Goal: Task Accomplishment & Management: Use online tool/utility

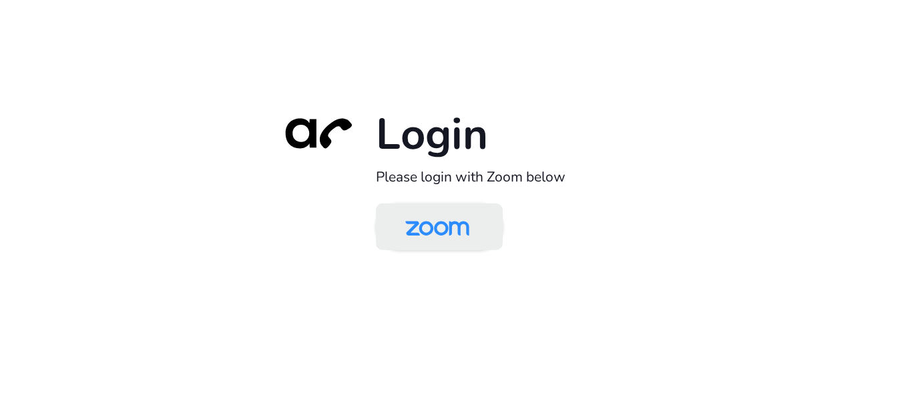
click at [456, 224] on img at bounding box center [437, 227] width 92 height 43
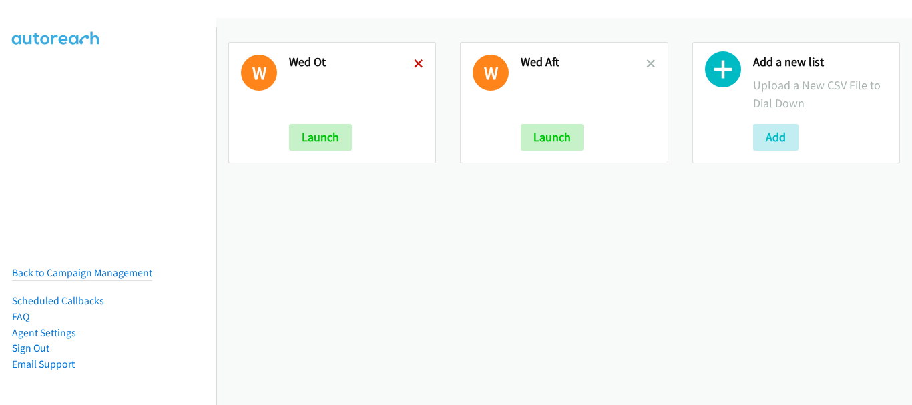
click at [414, 61] on icon at bounding box center [418, 64] width 9 height 9
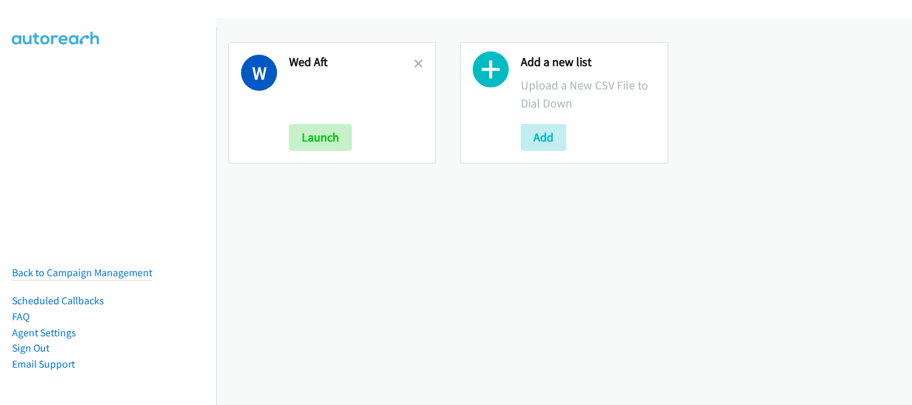
click at [418, 63] on icon at bounding box center [418, 64] width 9 height 9
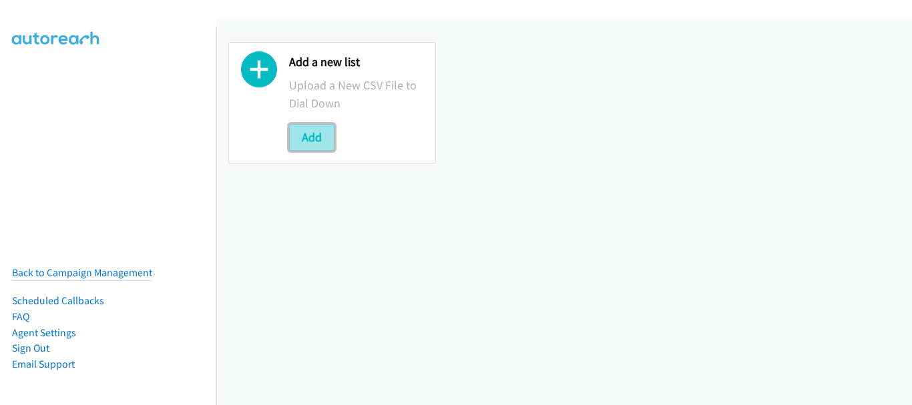
click at [309, 132] on button "Add" at bounding box center [311, 137] width 45 height 27
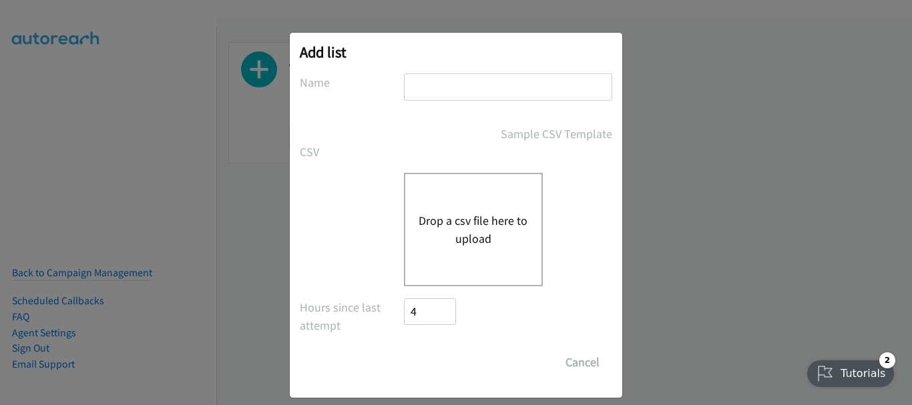
click at [442, 80] on input "text" at bounding box center [508, 86] width 208 height 27
type input "Thurs"
click at [459, 217] on button "Drop a csv file here to upload" at bounding box center [474, 230] width 110 height 36
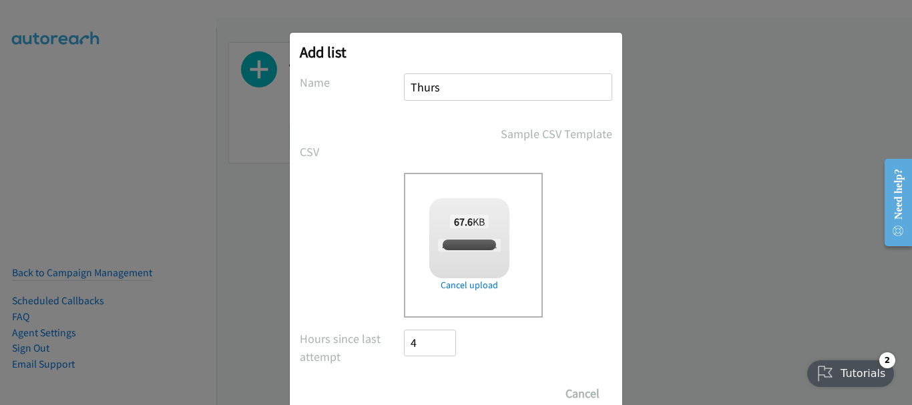
checkbox input "true"
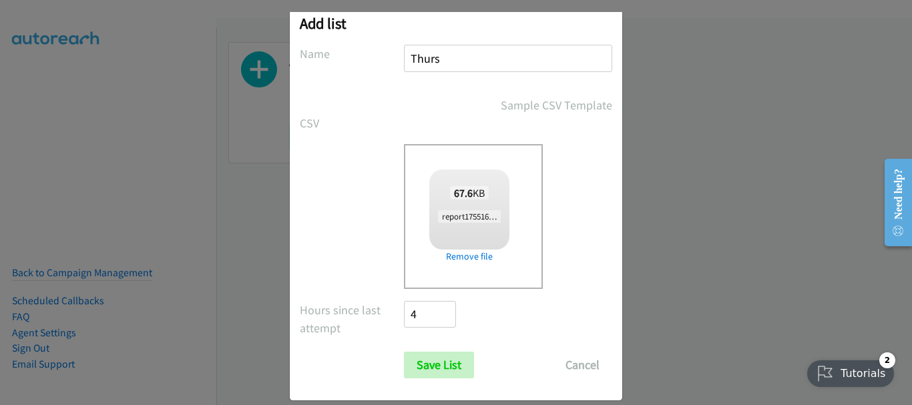
scroll to position [45, 0]
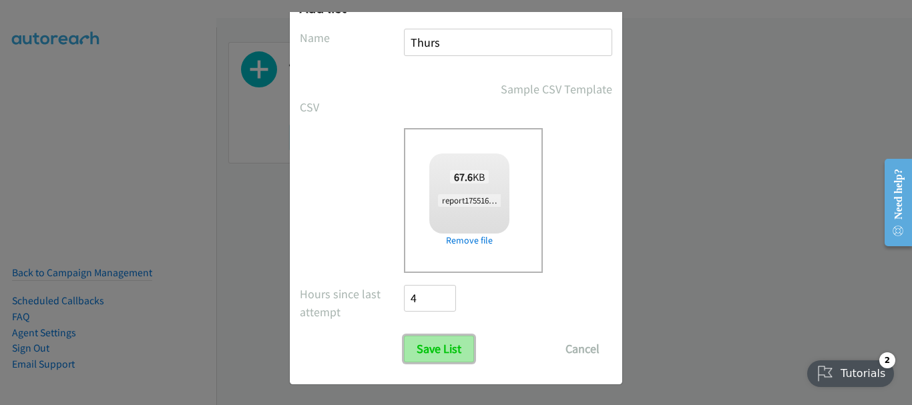
click at [433, 349] on input "Save List" at bounding box center [439, 349] width 70 height 27
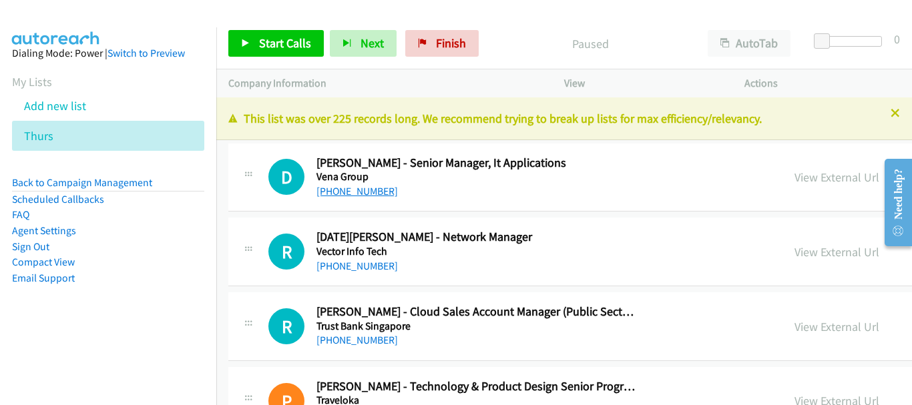
click at [365, 191] on link "[PHONE_NUMBER]" at bounding box center [357, 191] width 81 height 13
click at [363, 270] on link "[PHONE_NUMBER]" at bounding box center [357, 266] width 81 height 13
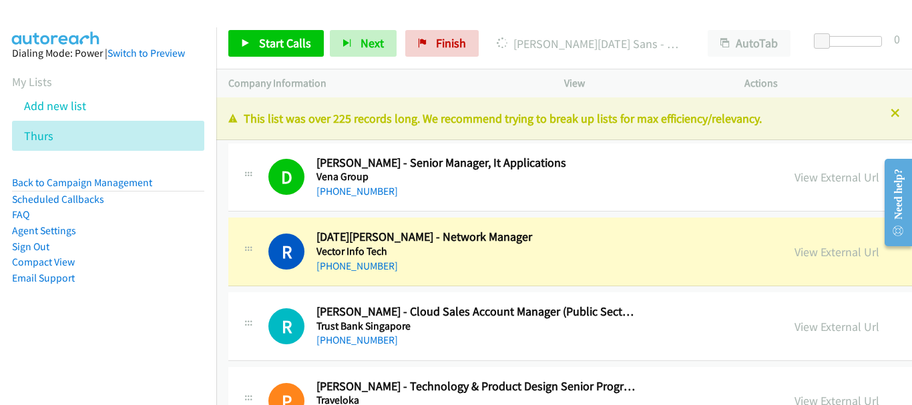
drag, startPoint x: 737, startPoint y: 249, endPoint x: 711, endPoint y: 239, distance: 28.5
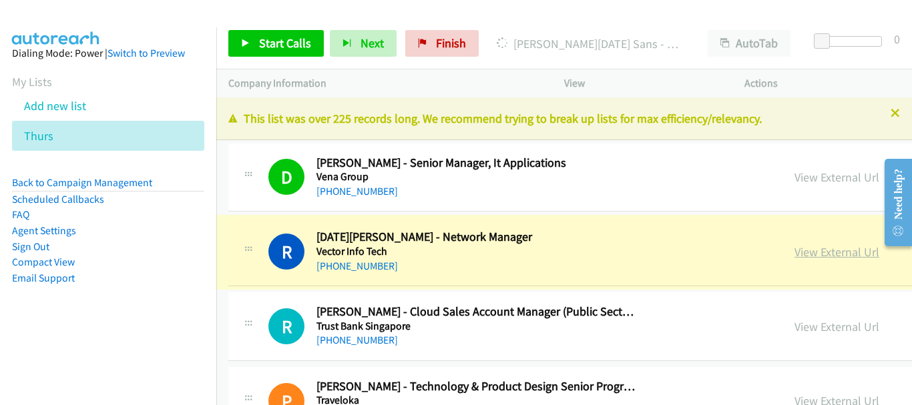
click at [795, 255] on link "View External Url" at bounding box center [837, 251] width 85 height 15
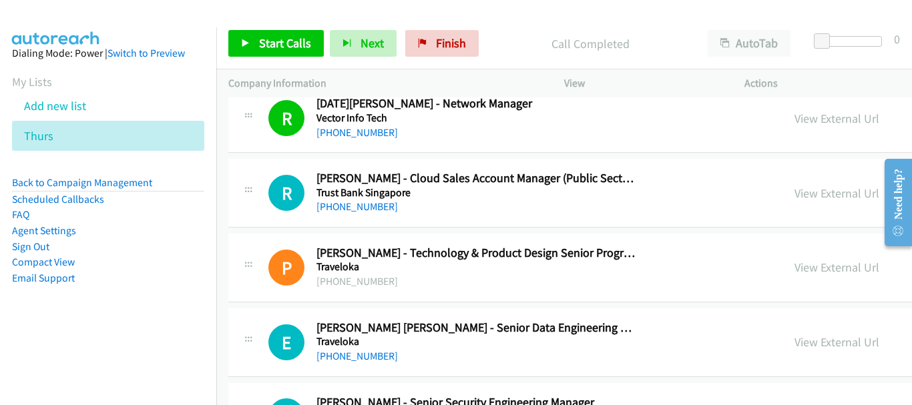
scroll to position [200, 0]
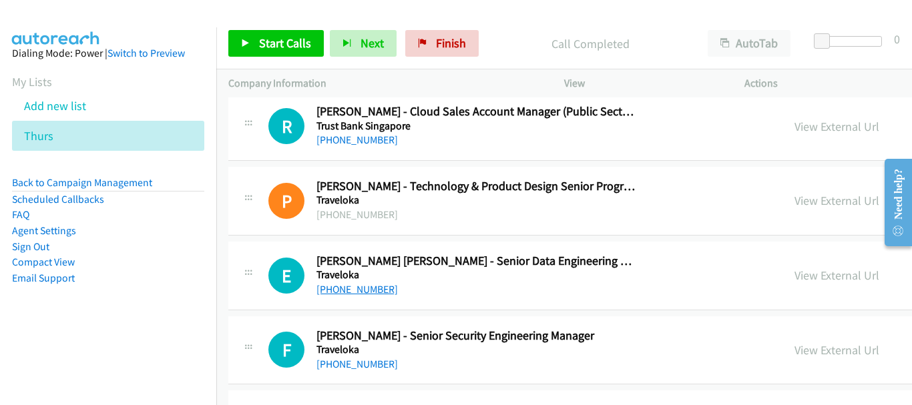
click at [374, 287] on link "[PHONE_NUMBER]" at bounding box center [357, 289] width 81 height 13
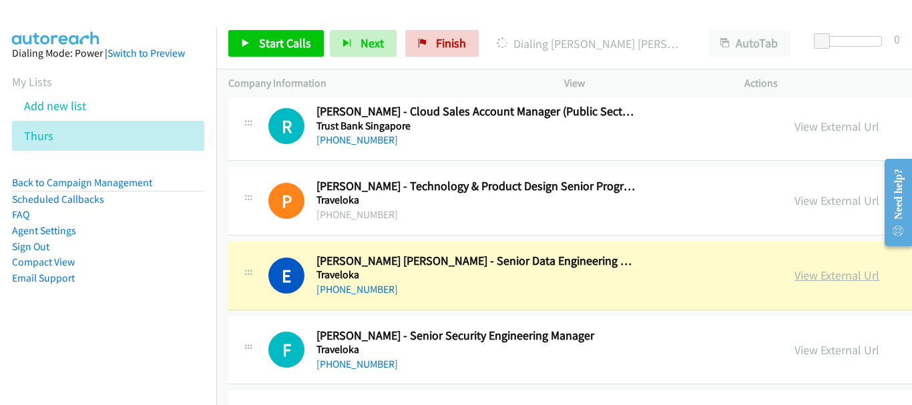
click at [795, 273] on link "View External Url" at bounding box center [837, 275] width 85 height 15
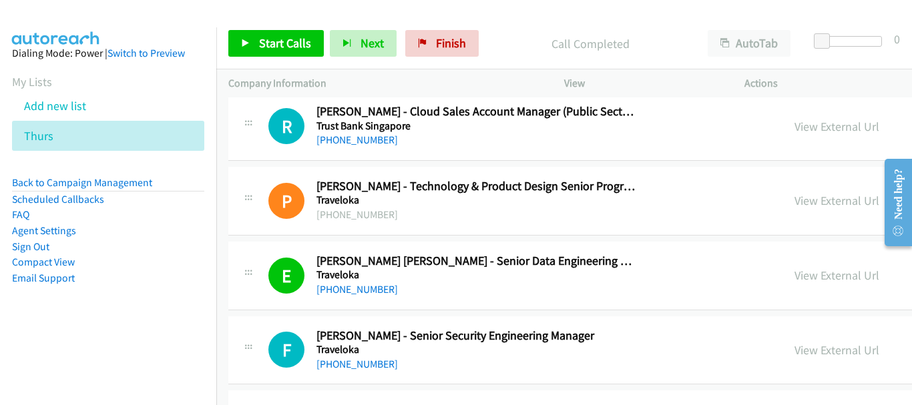
scroll to position [267, 0]
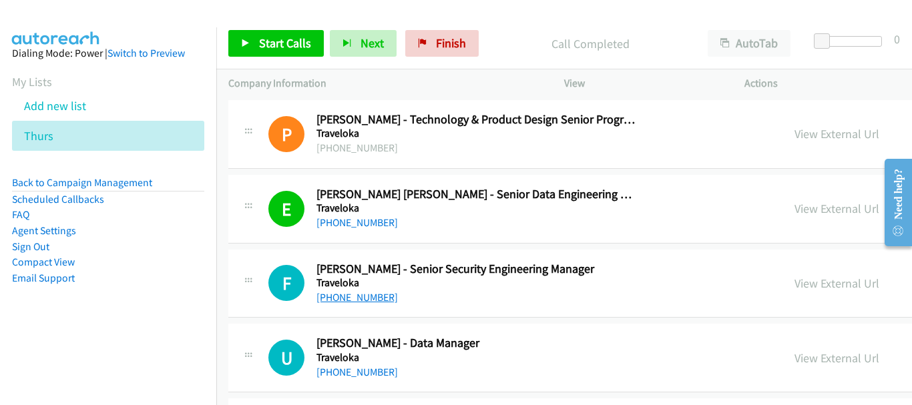
click at [363, 297] on link "[PHONE_NUMBER]" at bounding box center [357, 297] width 81 height 13
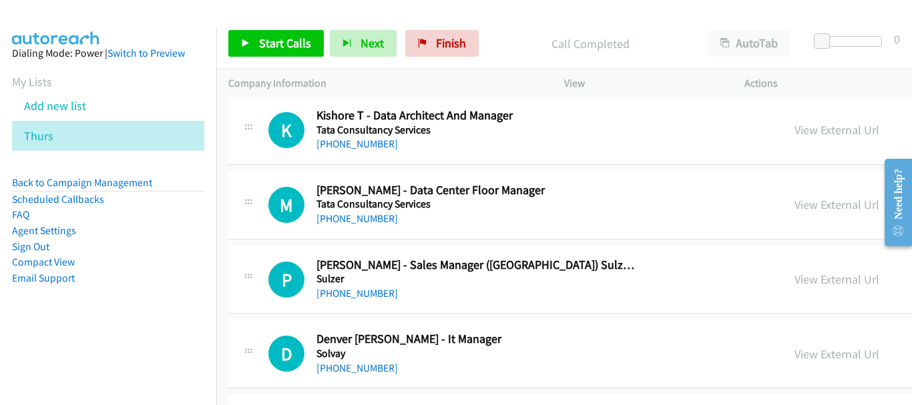
scroll to position [668, 0]
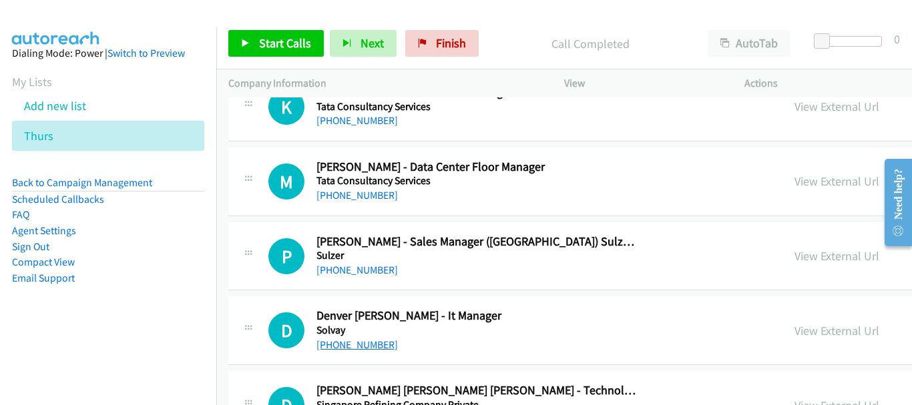
click at [357, 340] on link "[PHONE_NUMBER]" at bounding box center [357, 345] width 81 height 13
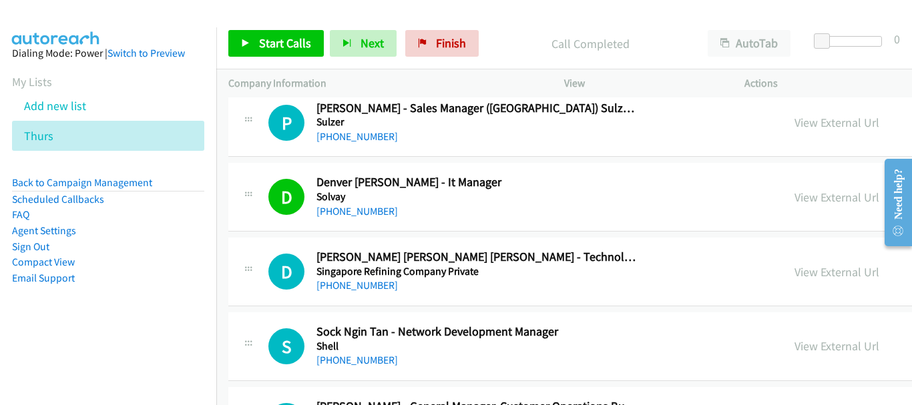
scroll to position [868, 0]
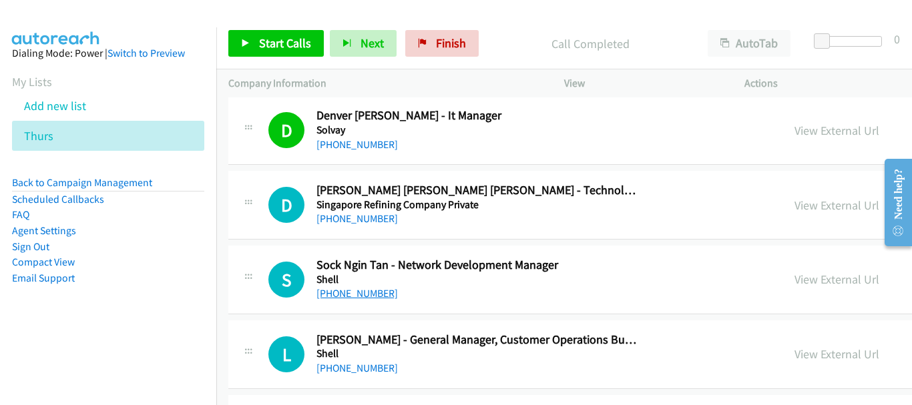
click at [342, 299] on link "[PHONE_NUMBER]" at bounding box center [357, 293] width 81 height 13
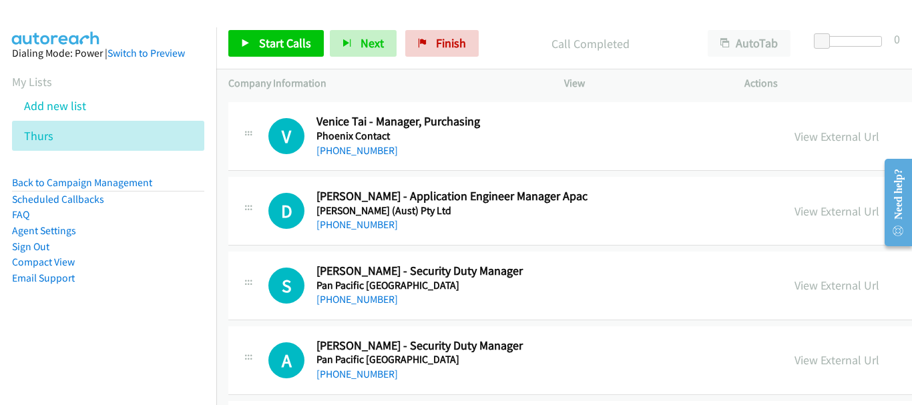
scroll to position [4075, 0]
click at [377, 226] on link "[PHONE_NUMBER]" at bounding box center [357, 224] width 81 height 13
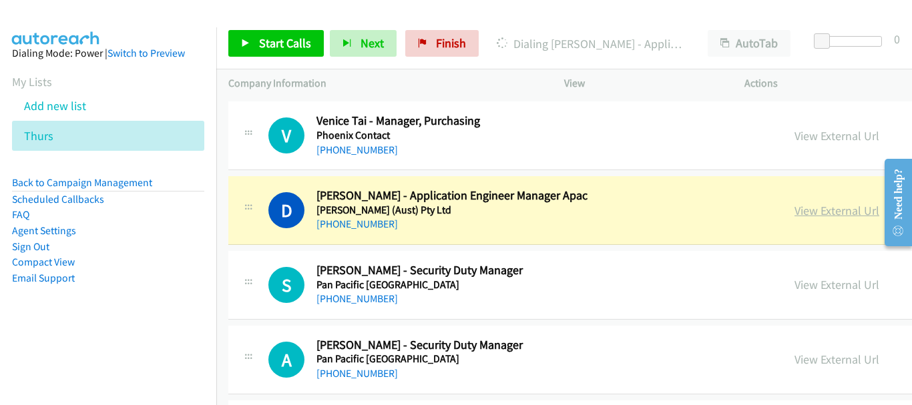
click at [795, 210] on link "View External Url" at bounding box center [837, 210] width 85 height 15
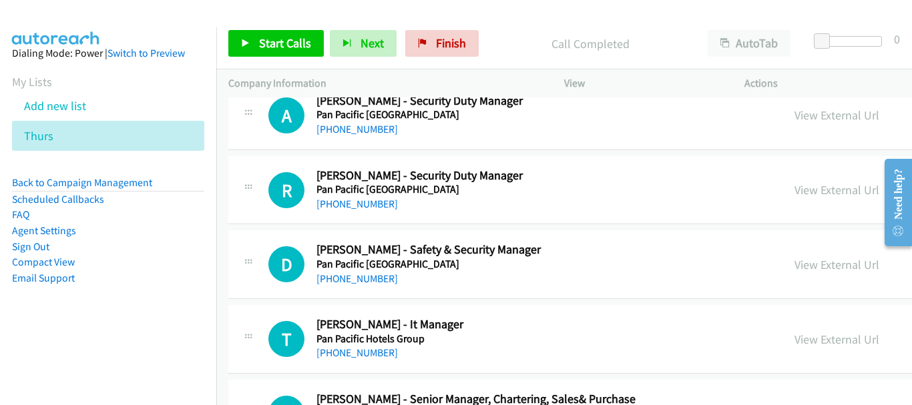
scroll to position [4342, 0]
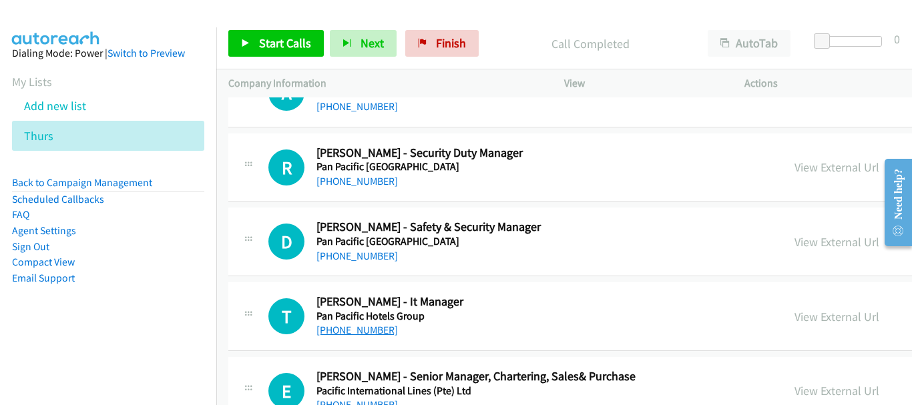
click at [363, 325] on link "[PHONE_NUMBER]" at bounding box center [357, 330] width 81 height 13
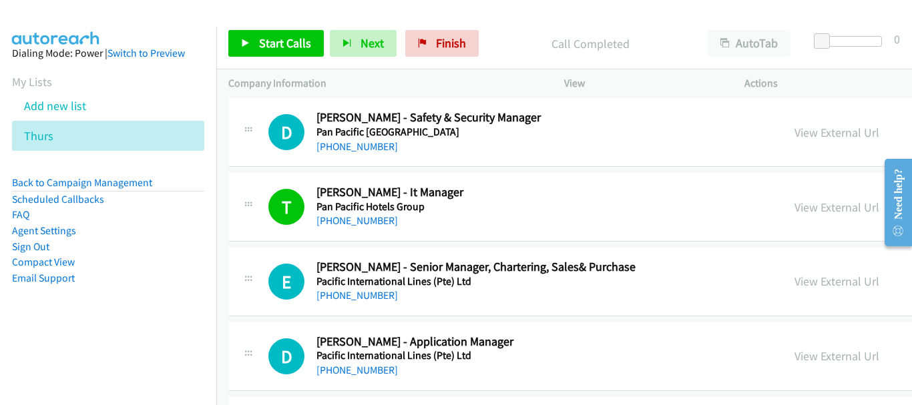
scroll to position [4476, 0]
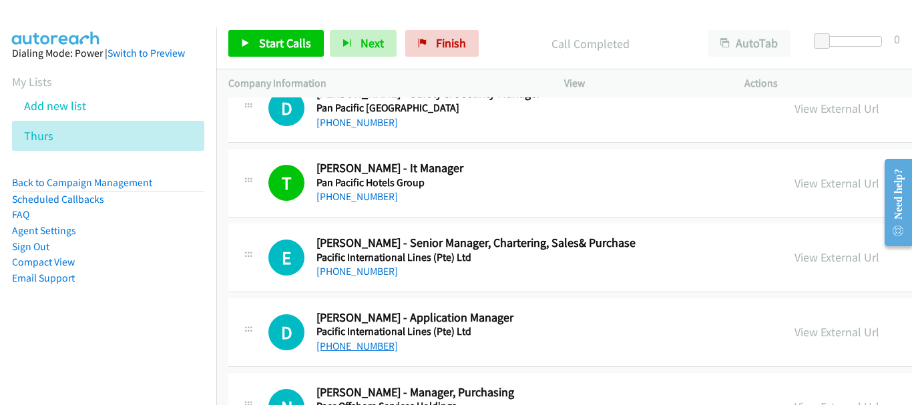
click at [363, 349] on link "[PHONE_NUMBER]" at bounding box center [357, 346] width 81 height 13
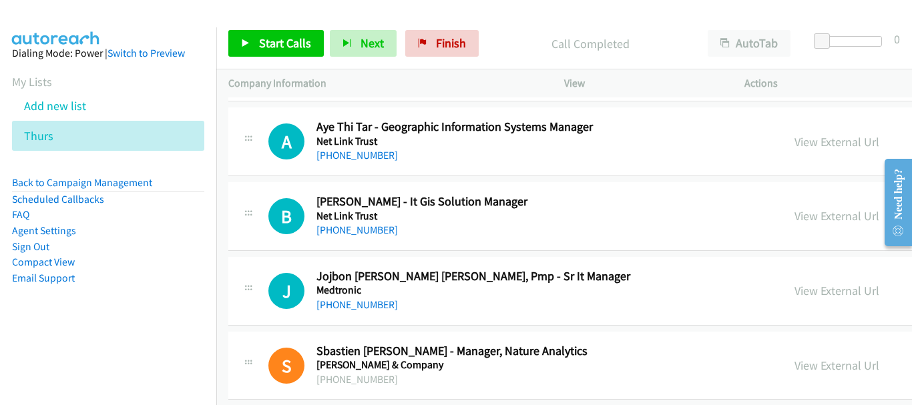
scroll to position [5344, 0]
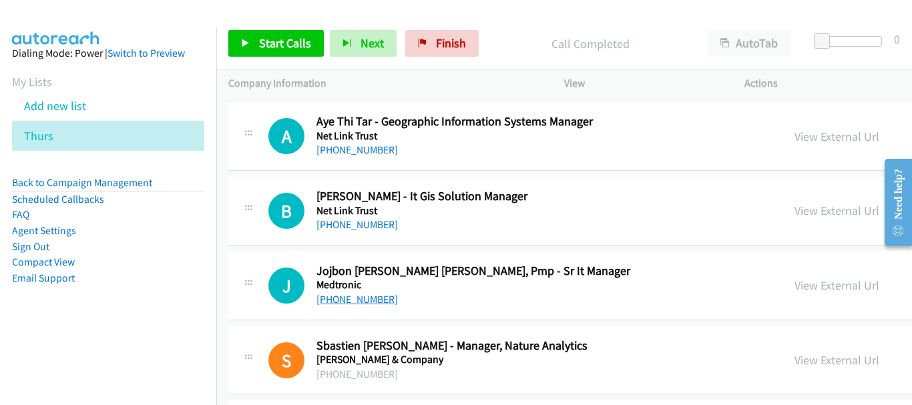
click at [367, 299] on link "[PHONE_NUMBER]" at bounding box center [357, 299] width 81 height 13
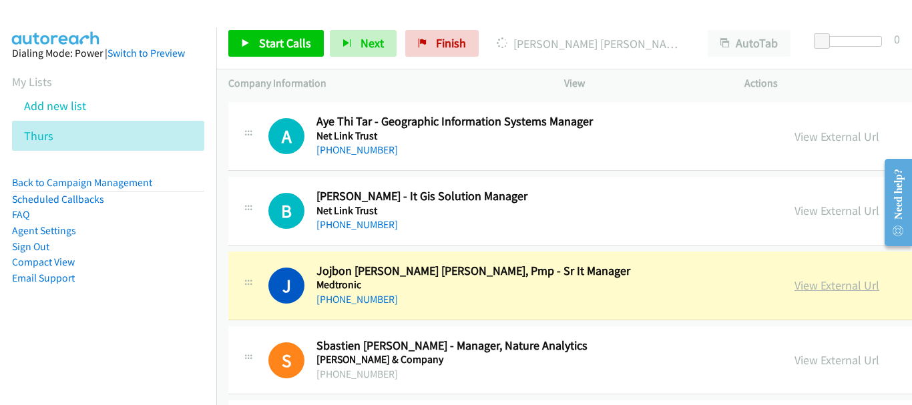
click at [795, 290] on link "View External Url" at bounding box center [837, 285] width 85 height 15
